Goal: Information Seeking & Learning: Understand process/instructions

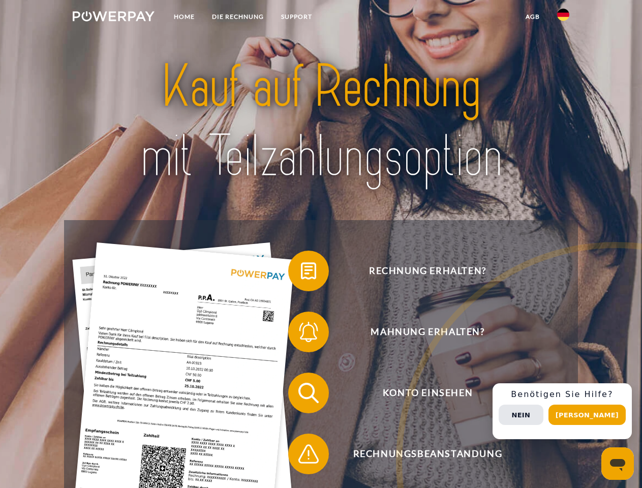
click at [113, 18] on img at bounding box center [114, 16] width 82 height 10
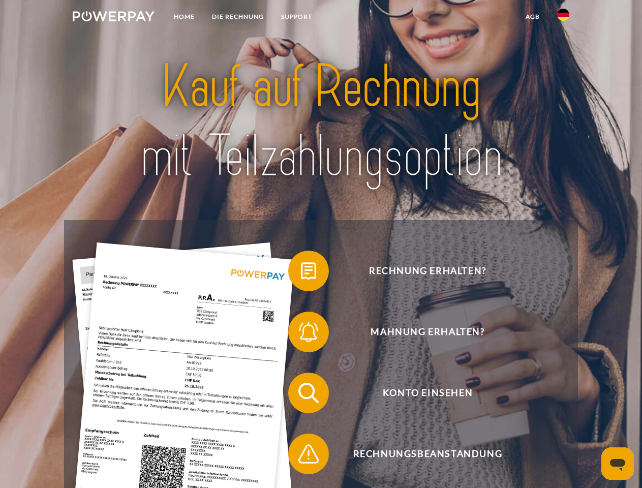
click at [563, 18] on img at bounding box center [563, 15] width 12 height 12
click at [532, 17] on link "agb" at bounding box center [533, 17] width 32 height 18
click at [301, 273] on span at bounding box center [293, 270] width 51 height 51
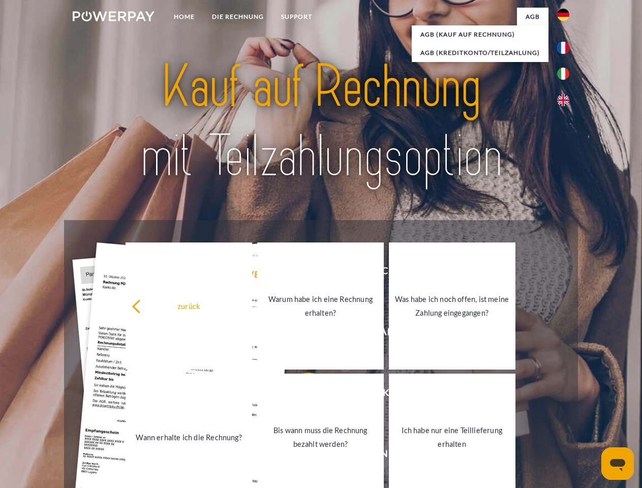
click at [301, 334] on link "Warum habe ich eine Rechnung erhalten?" at bounding box center [320, 305] width 127 height 127
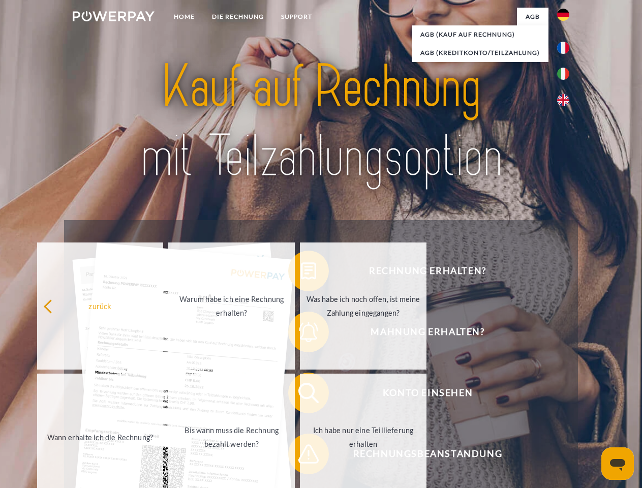
click at [301, 395] on span at bounding box center [293, 392] width 51 height 51
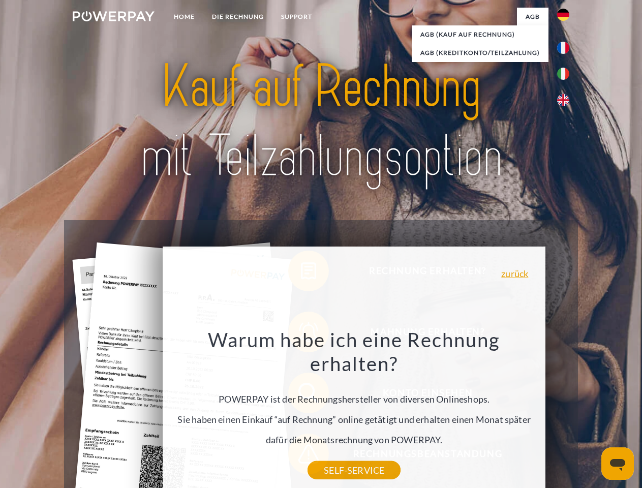
click at [301, 456] on div "Warum habe ich eine Rechnung erhalten? POWERPAY ist der Rechnungshersteller von…" at bounding box center [354, 398] width 371 height 143
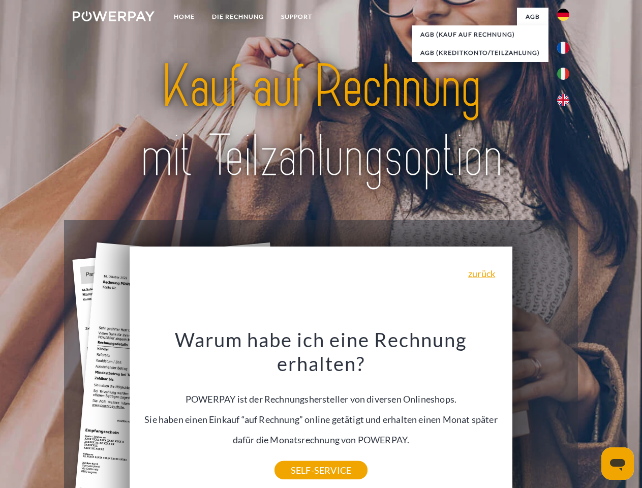
click at [566, 411] on div "Rechnung erhalten? Mahnung erhalten? Konto einsehen" at bounding box center [320, 423] width 513 height 407
click at [541, 413] on span "Konto einsehen" at bounding box center [427, 393] width 249 height 41
click at [591, 415] on header "Home DIE RECHNUNG SUPPORT" at bounding box center [321, 351] width 642 height 702
